Goal: Task Accomplishment & Management: Manage account settings

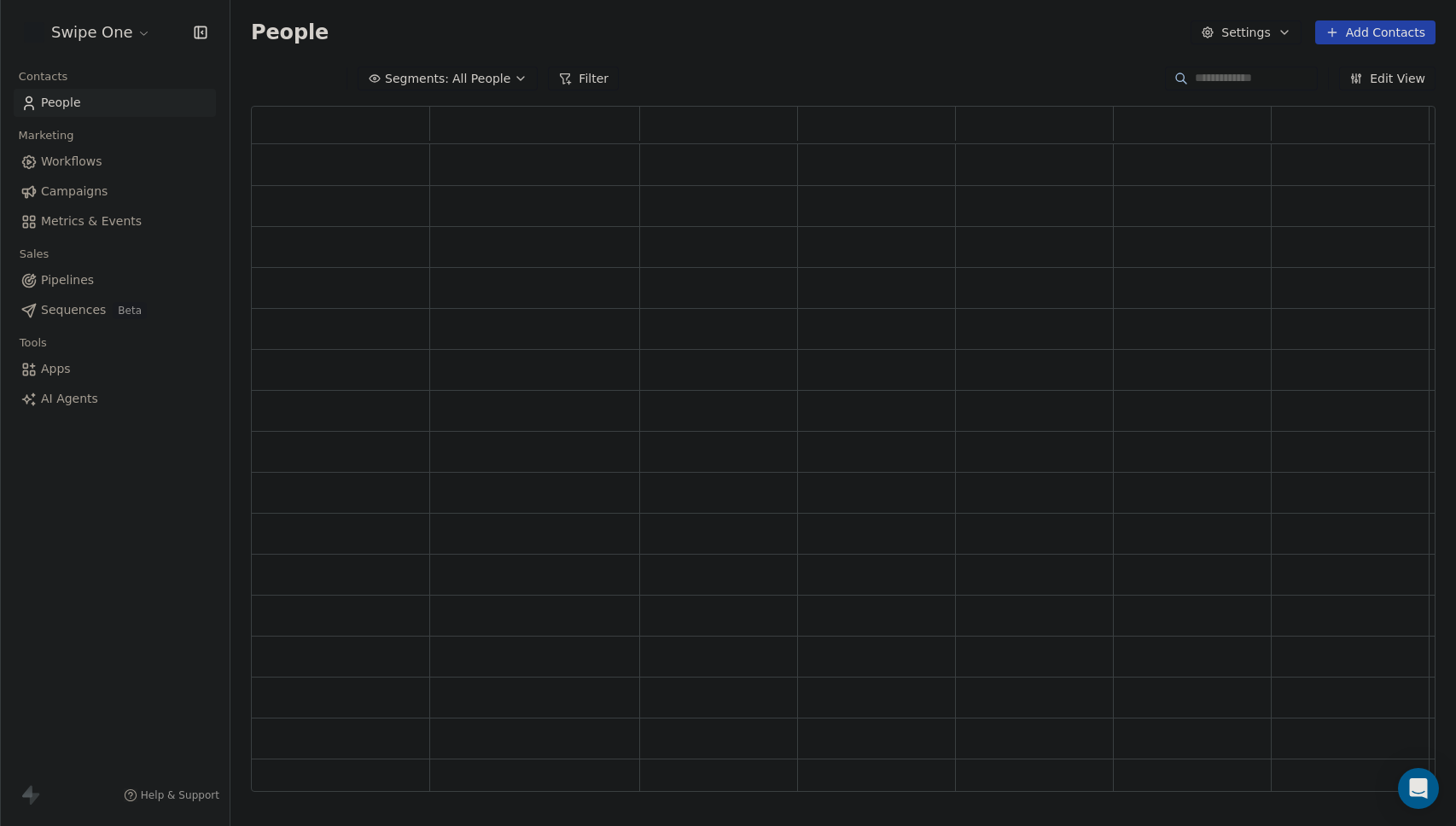
click at [70, 49] on div "Swipe One" at bounding box center [114, 32] width 230 height 65
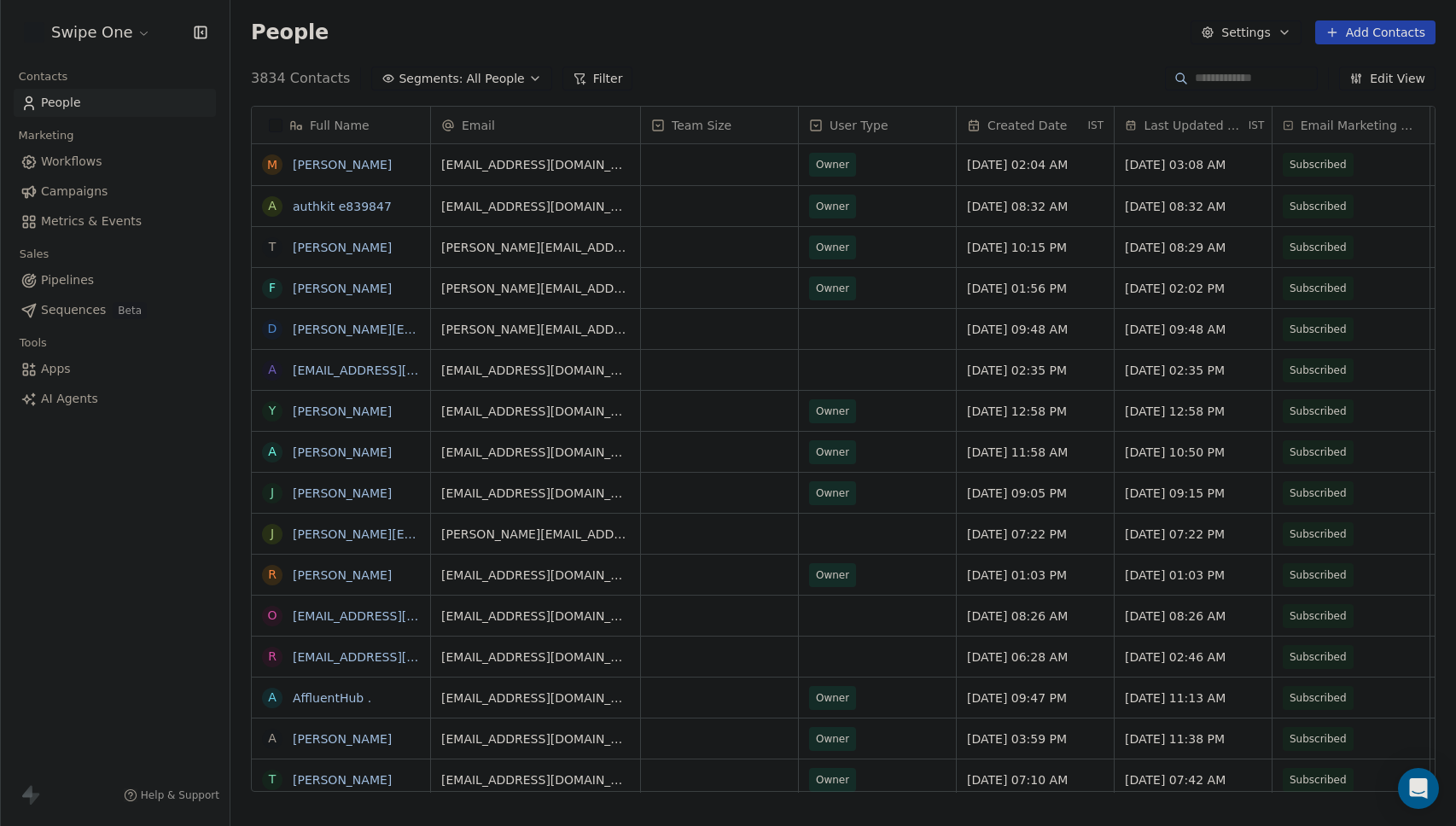
click at [78, 39] on html "Swipe One Contacts People Marketing Workflows Campaigns Metrics & Events Sales …" at bounding box center [728, 413] width 1456 height 826
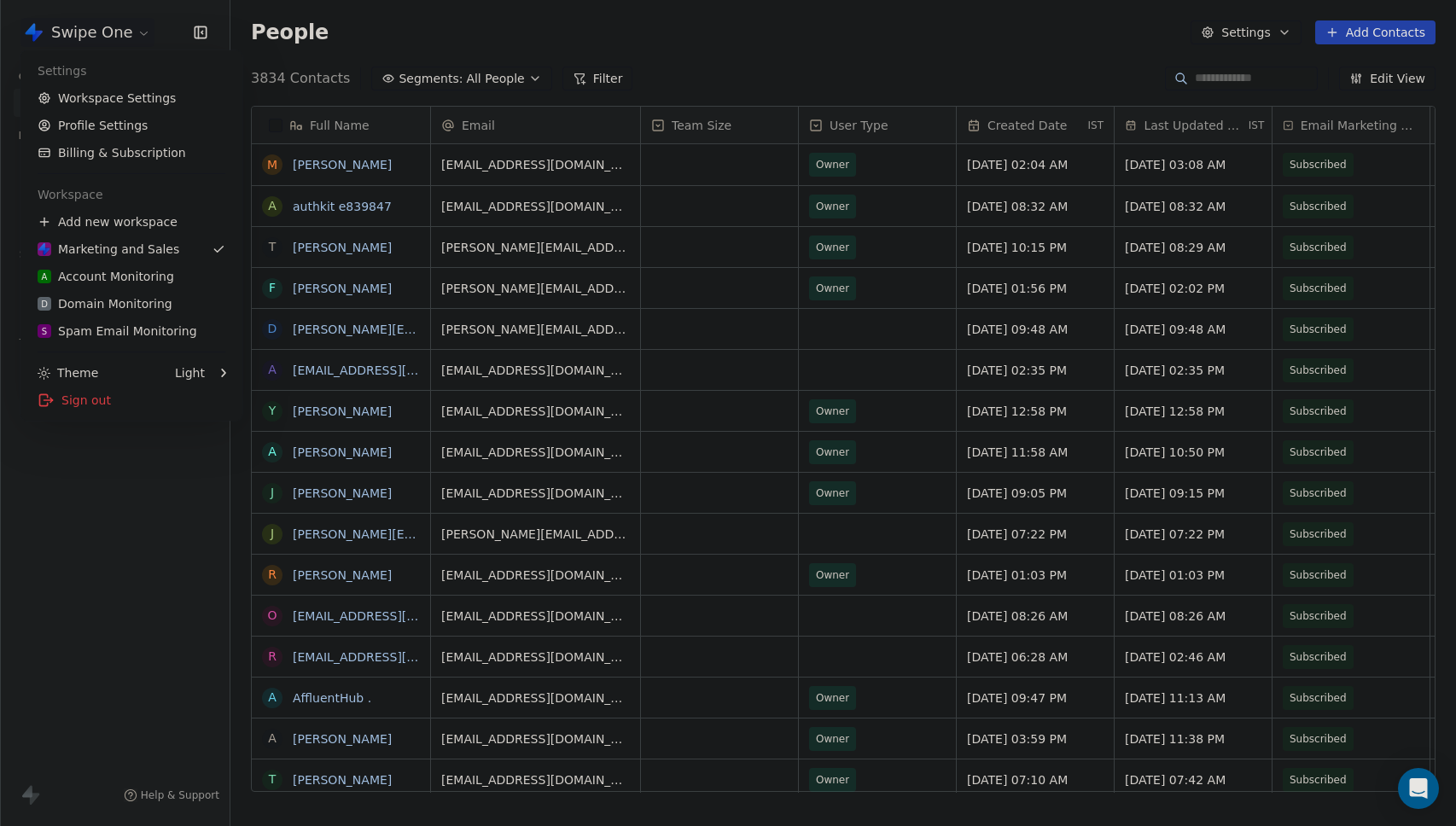
scroll to position [714, 1213]
click at [108, 300] on div "D Domain Monitoring" at bounding box center [105, 303] width 135 height 17
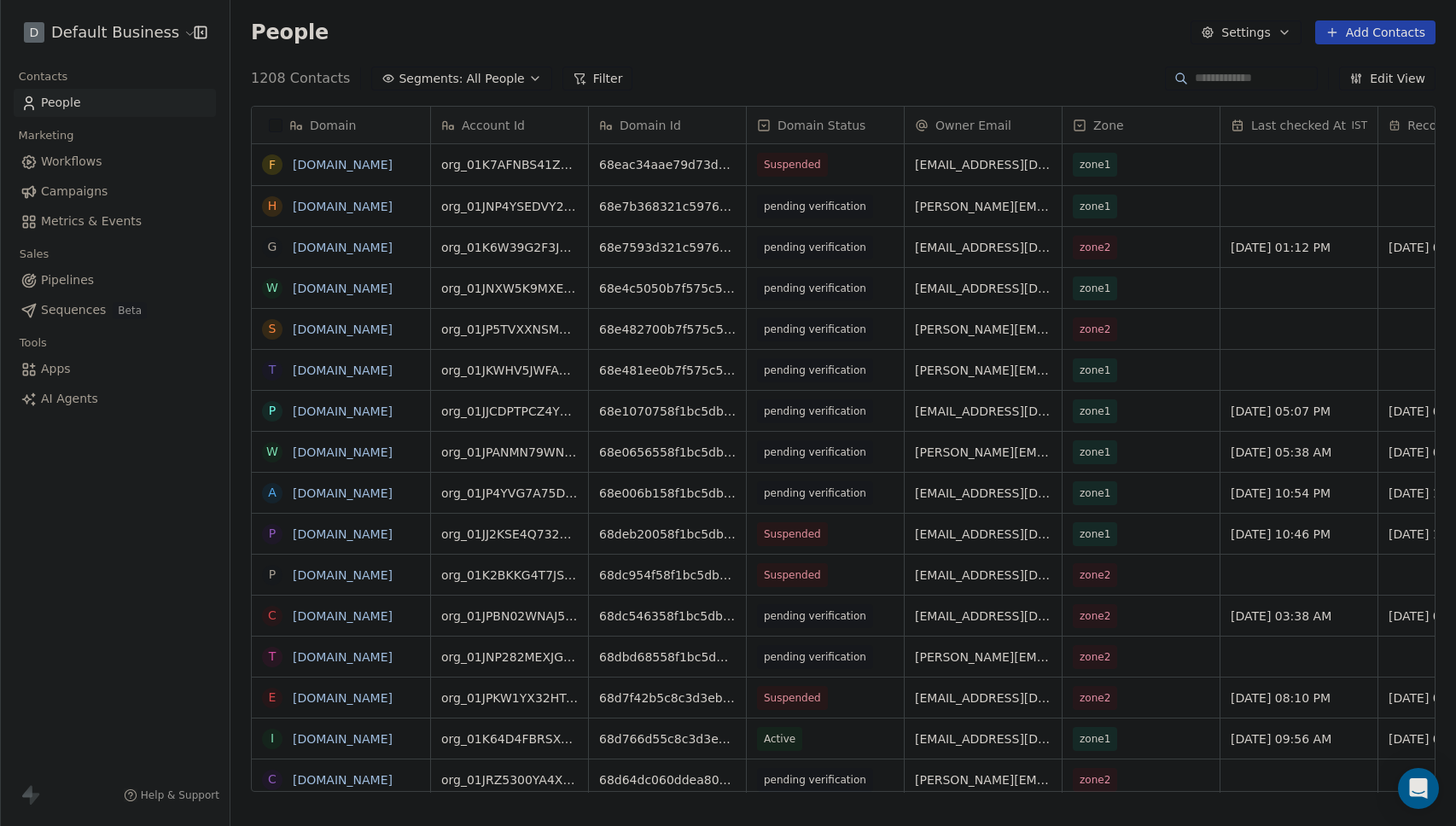
scroll to position [714, 1213]
click at [1222, 80] on input at bounding box center [1254, 78] width 120 height 17
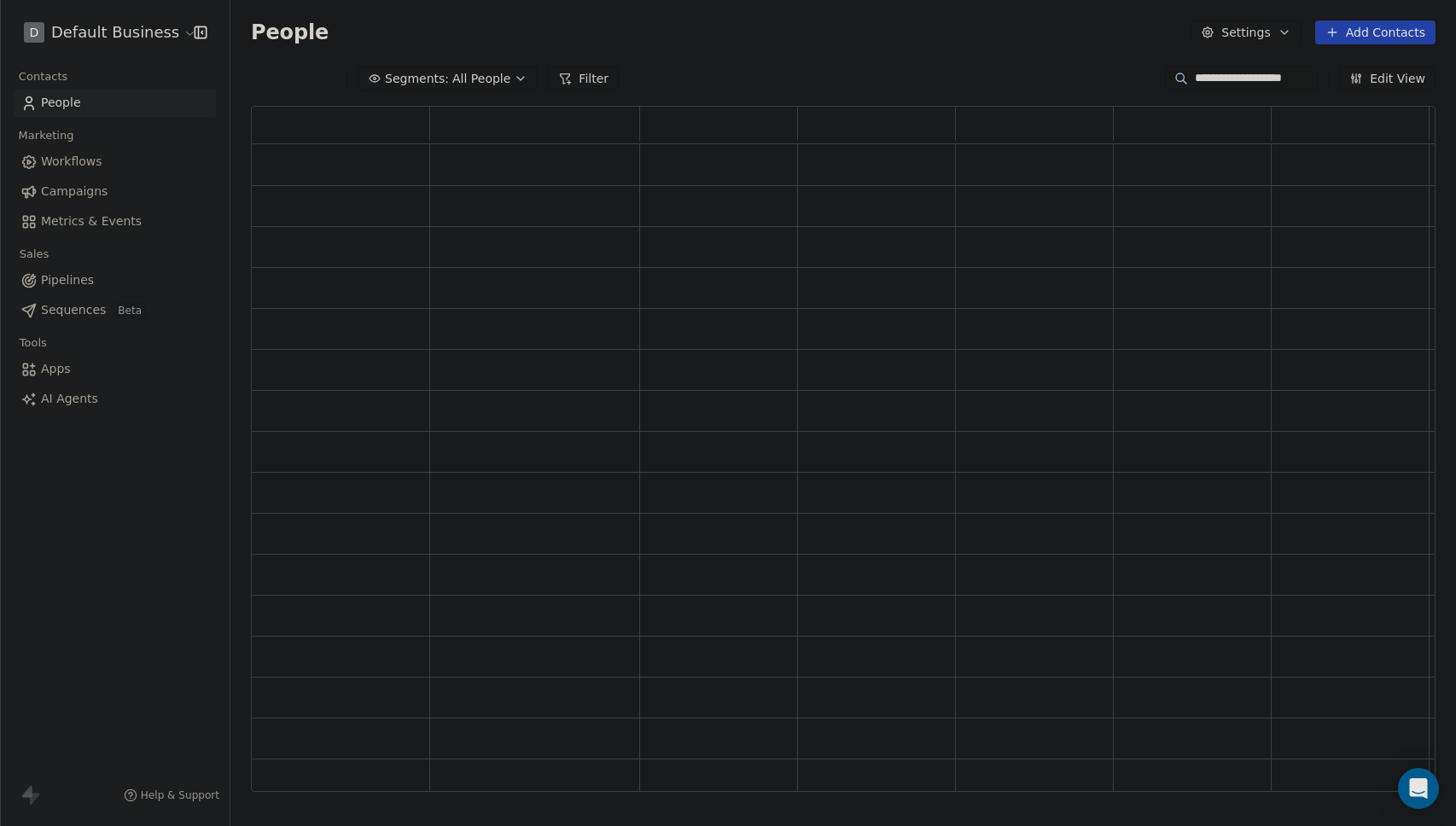
scroll to position [0, 0]
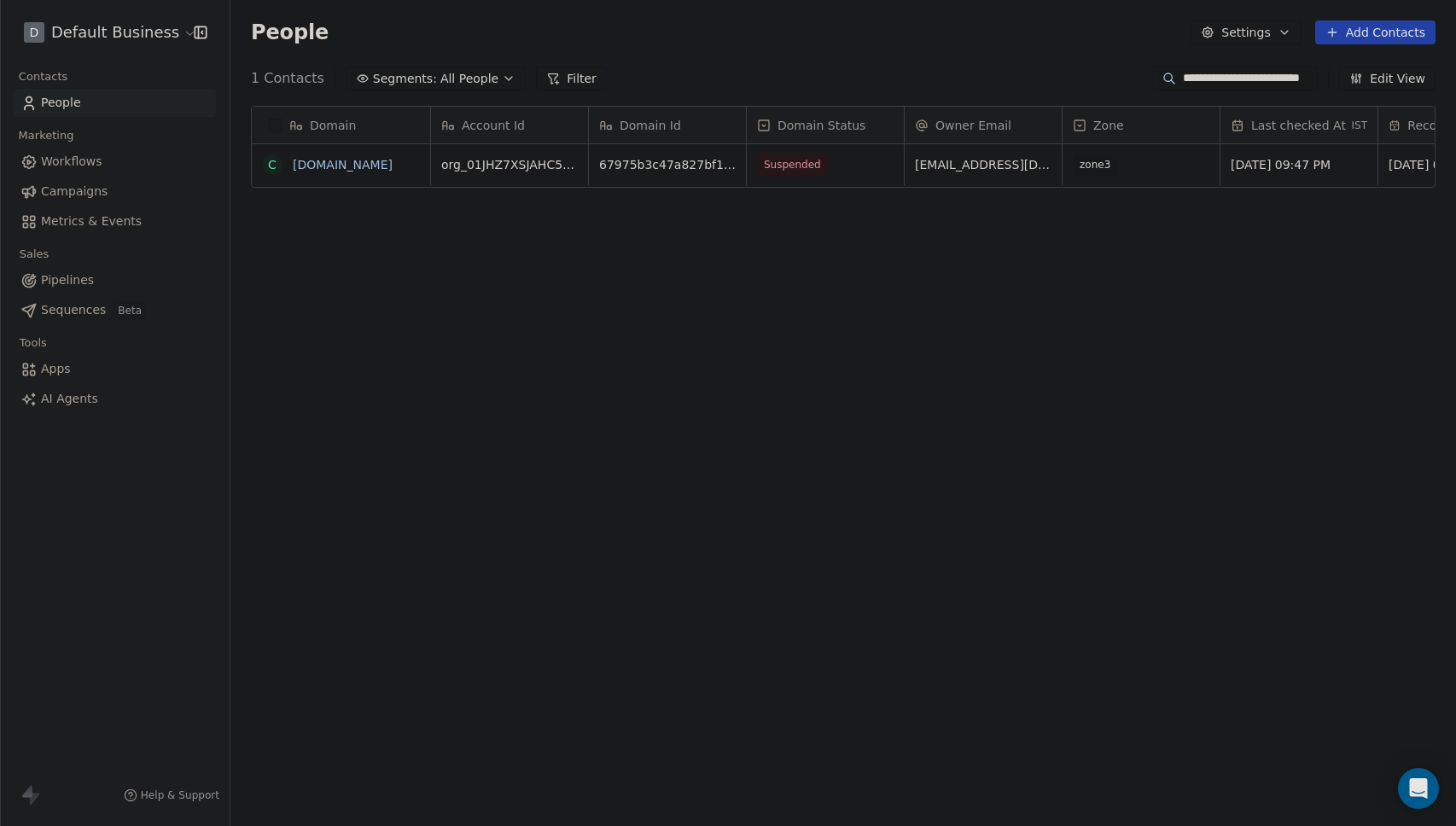
type input "**********"
click at [840, 170] on span "Suspended" at bounding box center [809, 164] width 104 height 24
click at [825, 257] on div "Active" at bounding box center [856, 251] width 172 height 19
click at [775, 341] on div "Domain c [DOMAIN_NAME] Account Id Domain Id Domain Status Owner Email Zone Last…" at bounding box center [843, 455] width 1225 height 727
